Goal: Download file/media

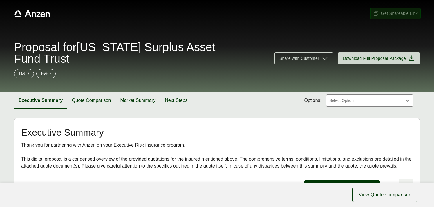
click at [393, 16] on span "Get Shareable Link" at bounding box center [395, 13] width 45 height 6
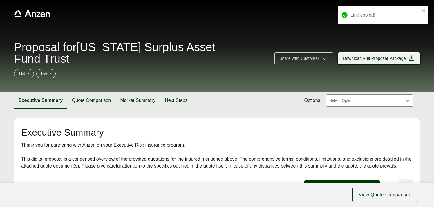
click at [375, 55] on span "Download Full Proposal Package" at bounding box center [374, 58] width 63 height 6
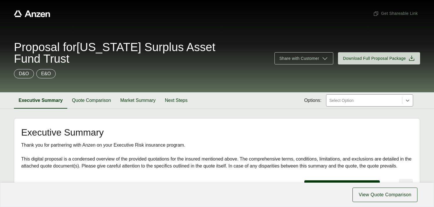
click at [105, 48] on span "Proposal for [US_STATE] Surplus Asset Fund Trust" at bounding box center [141, 52] width 254 height 23
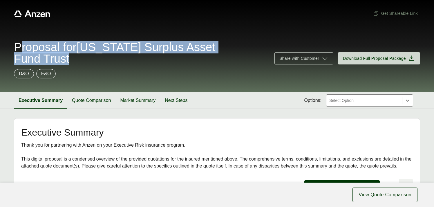
copy span "Proposal for [US_STATE] Surplus Asset Fund Trust"
